Goal: Navigation & Orientation: Find specific page/section

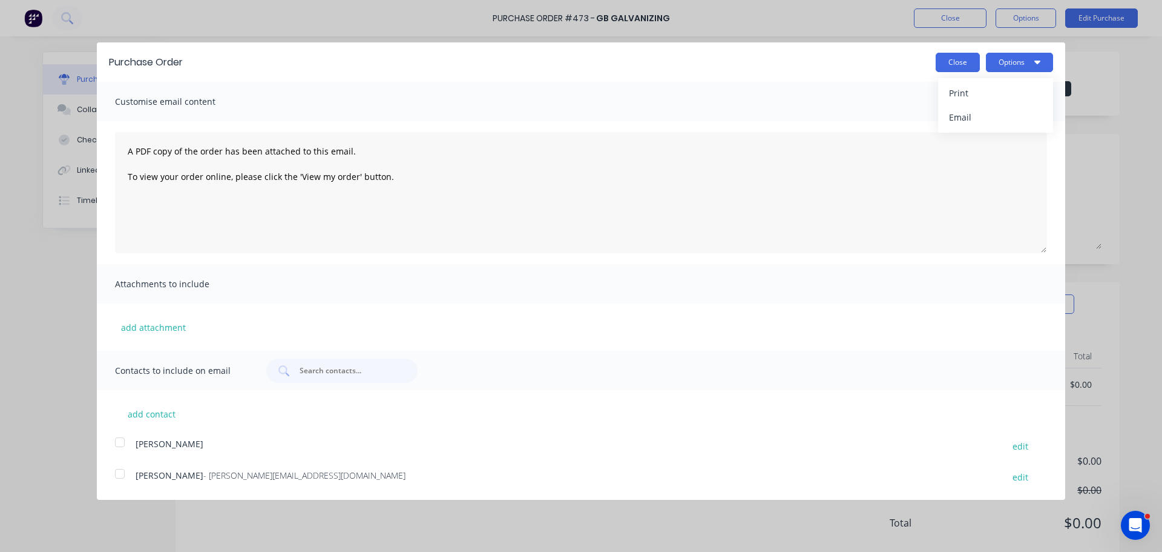
click at [954, 59] on button "Close" at bounding box center [958, 62] width 44 height 19
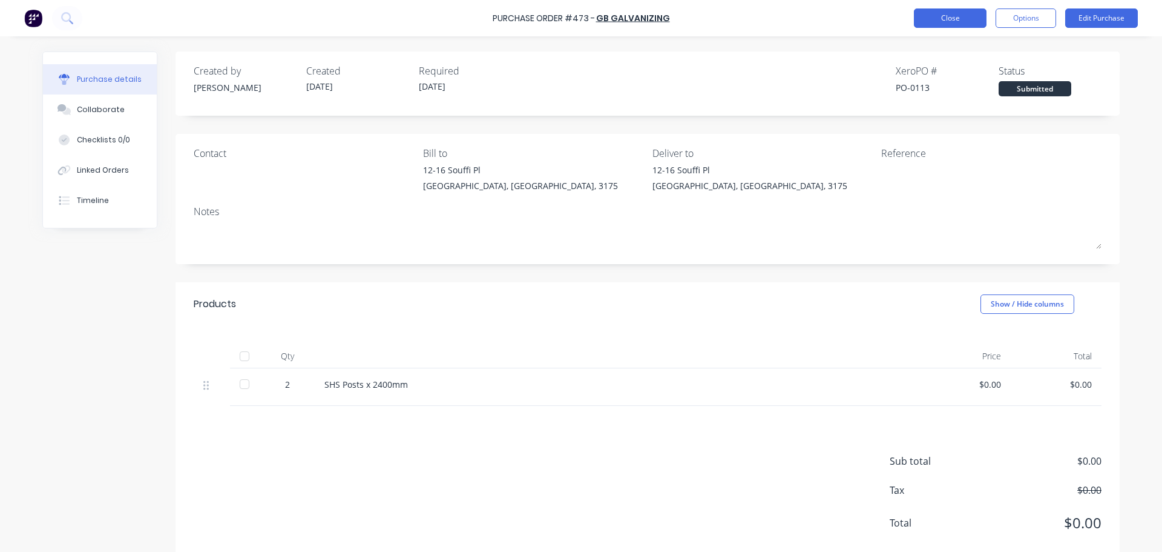
click at [934, 19] on button "Close" at bounding box center [950, 17] width 73 height 19
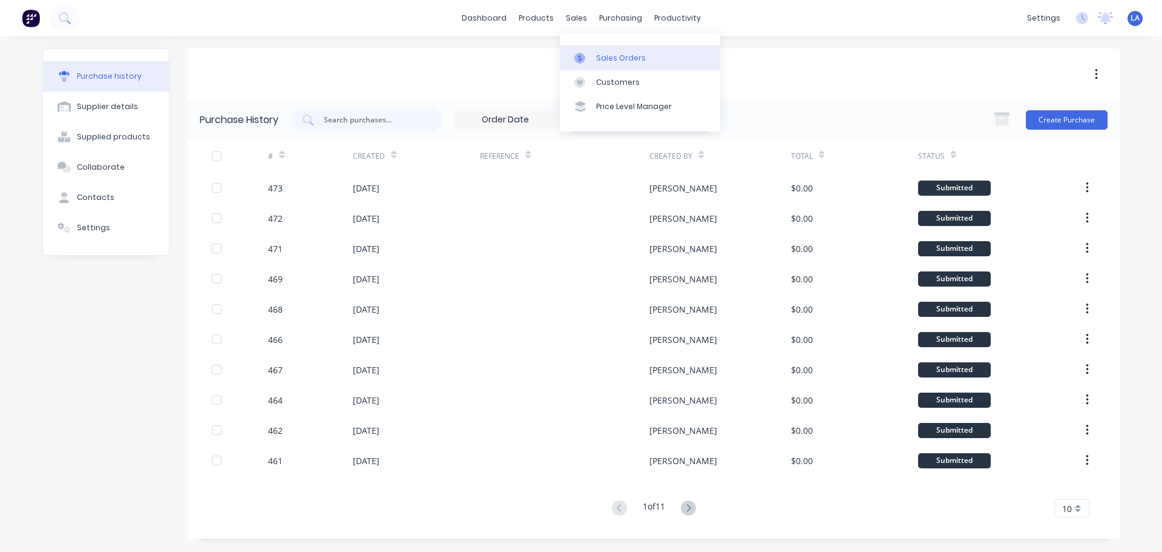
click at [583, 62] on icon at bounding box center [580, 58] width 11 height 11
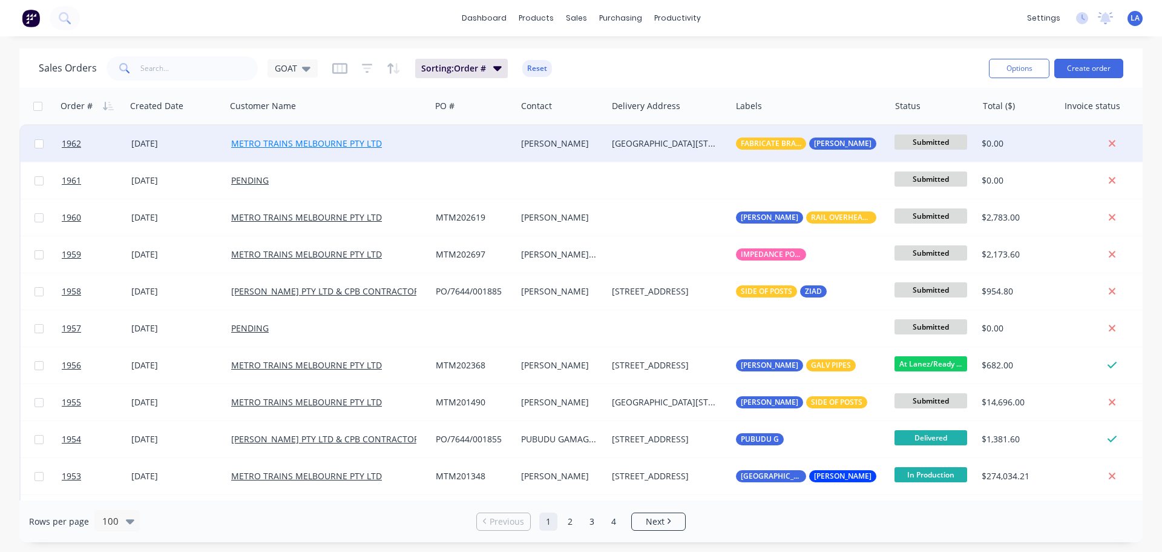
click at [366, 139] on link "METRO TRAINS MELBOURNE PTY LTD" at bounding box center [306, 143] width 151 height 12
click at [459, 154] on div at bounding box center [473, 143] width 85 height 36
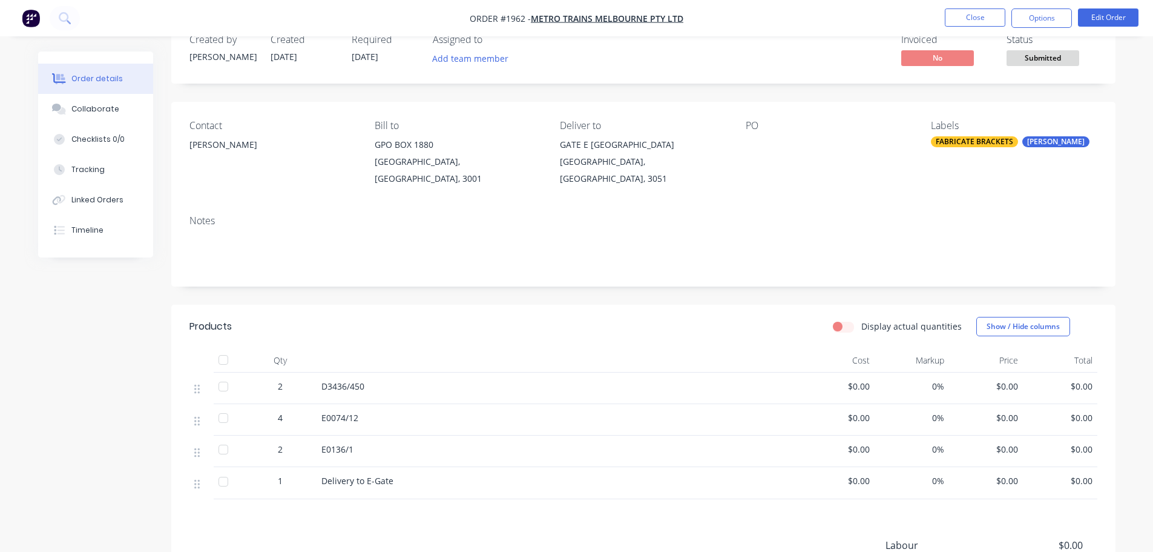
scroll to position [61, 0]
